Goal: Transaction & Acquisition: Purchase product/service

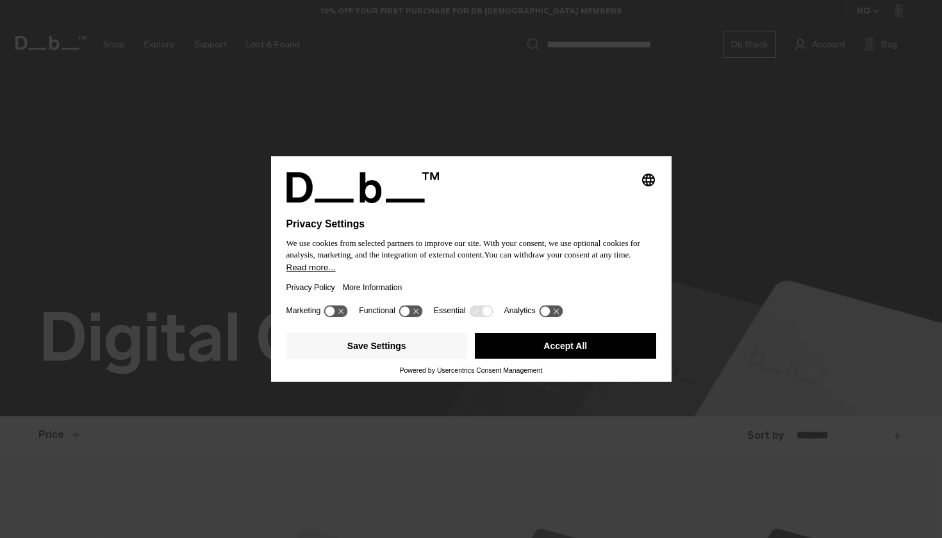
click at [570, 364] on div "Save Settings Accept All" at bounding box center [471, 347] width 370 height 38
click at [570, 347] on button "Accept All" at bounding box center [565, 346] width 181 height 26
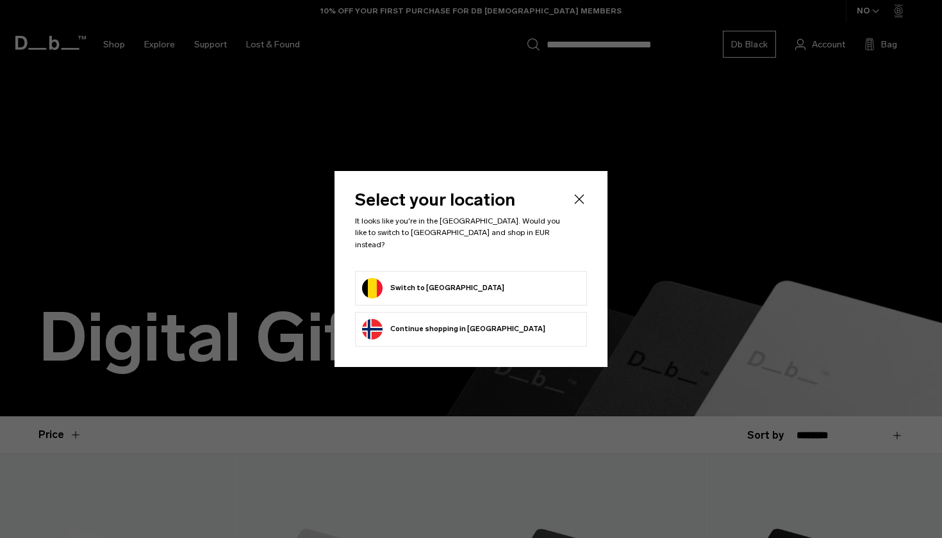
click at [493, 288] on form "Switch to [GEOGRAPHIC_DATA]" at bounding box center [471, 288] width 218 height 21
click at [460, 285] on form "Switch to [GEOGRAPHIC_DATA]" at bounding box center [471, 288] width 218 height 21
click at [508, 298] on li "Switch to [GEOGRAPHIC_DATA]" at bounding box center [471, 288] width 232 height 35
click at [508, 286] on form "Switch to [GEOGRAPHIC_DATA]" at bounding box center [471, 288] width 218 height 21
click at [508, 287] on form "Switch to [GEOGRAPHIC_DATA]" at bounding box center [471, 288] width 218 height 21
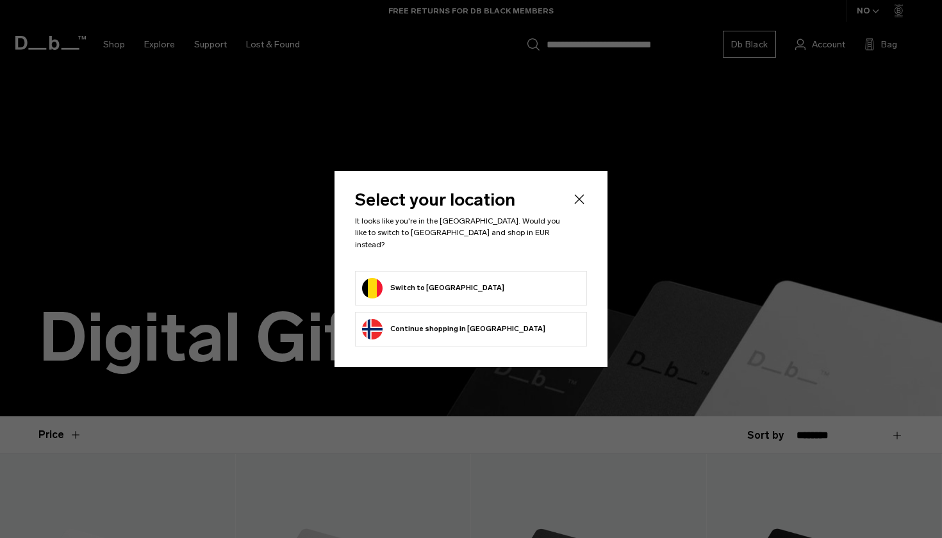
click at [447, 279] on button "Switch to [GEOGRAPHIC_DATA]" at bounding box center [433, 288] width 142 height 21
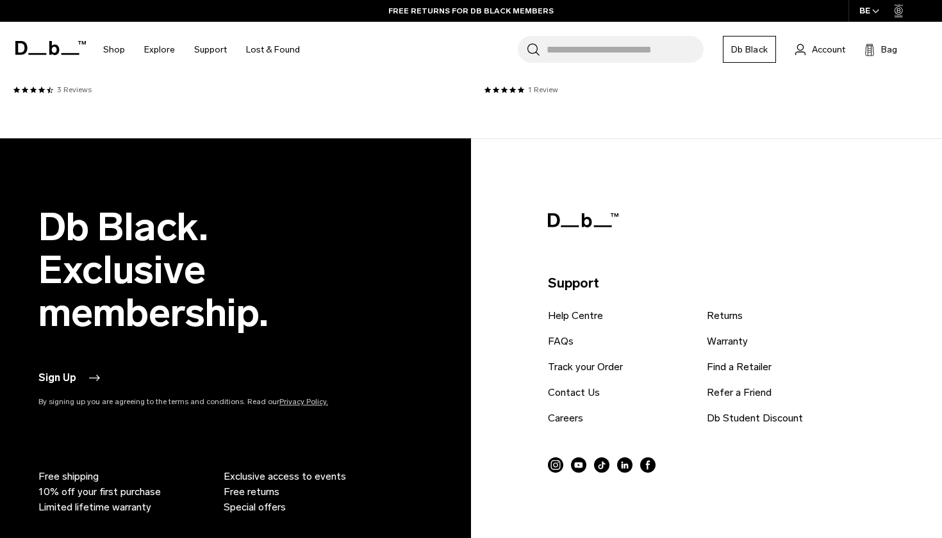
scroll to position [679, 0]
